Goal: Download file/media

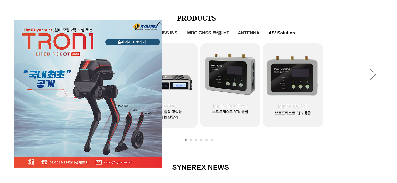
click at [158, 22] on icon "사이트로 돌아가기" at bounding box center [159, 23] width 5 height 7
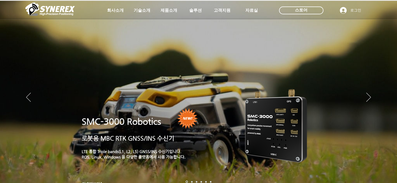
scroll to position [235, 0]
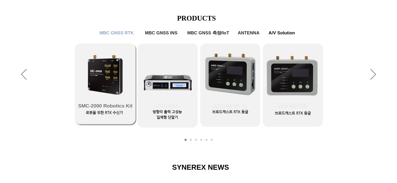
click at [106, 85] on link "SMC-2000 Robotics Kit" at bounding box center [105, 84] width 60 height 81
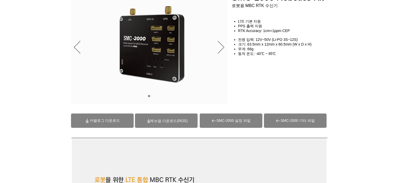
scroll to position [52, 0]
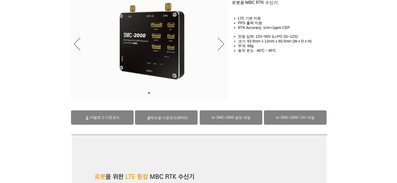
click at [166, 119] on span "(ROS)메뉴얼 다운로드" at bounding box center [168, 118] width 37 height 4
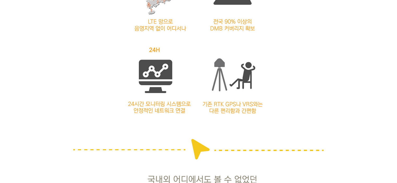
scroll to position [704, 0]
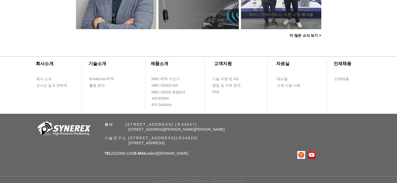
scroll to position [235, 0]
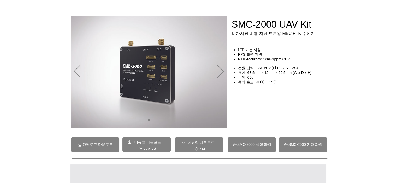
scroll to position [78, 0]
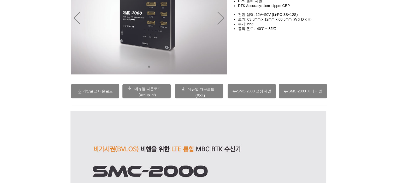
click at [145, 90] on span "메뉴얼 다운로드" at bounding box center [147, 89] width 27 height 4
